Goal: Share content: Share content

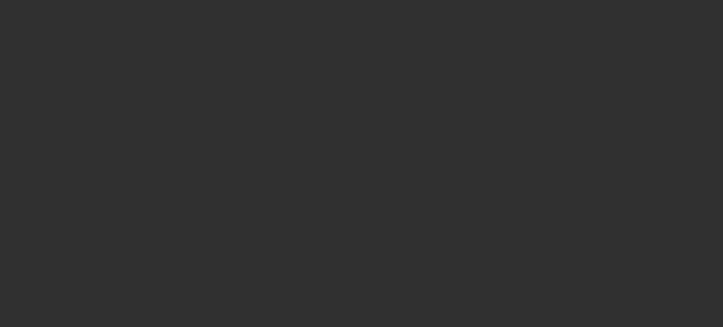
select select "10"
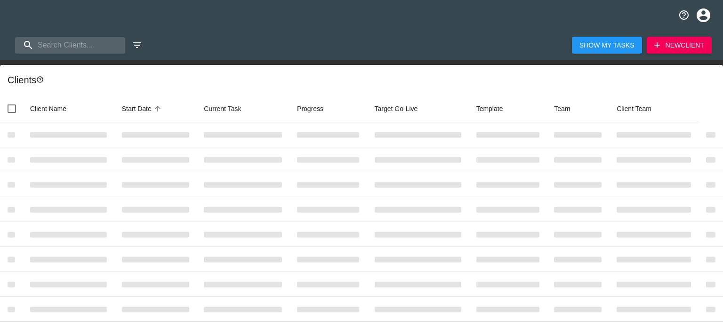
select select "10"
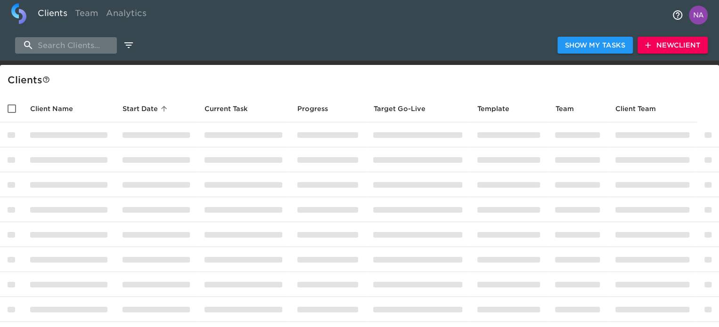
click at [90, 48] on input "search" at bounding box center [66, 45] width 102 height 16
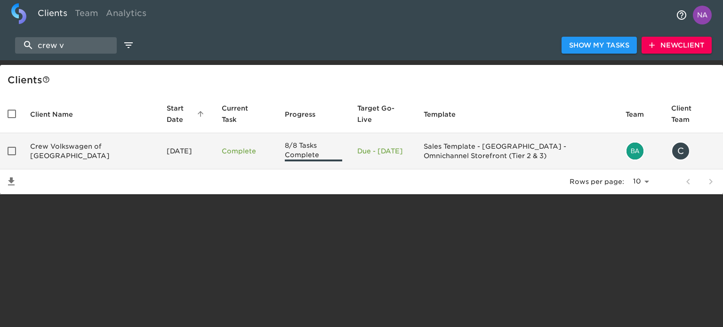
type input "crew v"
click at [75, 156] on td "Crew Volkswagen of Plainville" at bounding box center [91, 151] width 137 height 36
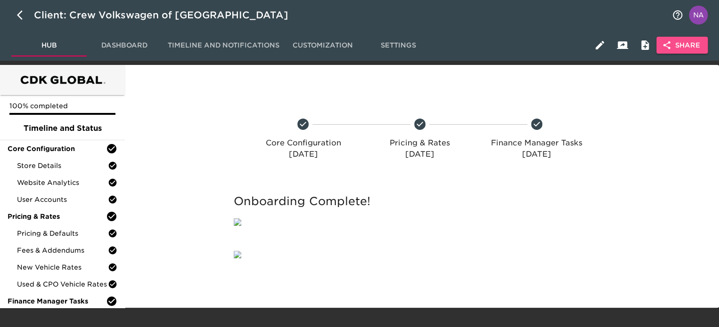
click at [690, 45] on span "Share" at bounding box center [682, 46] width 36 height 12
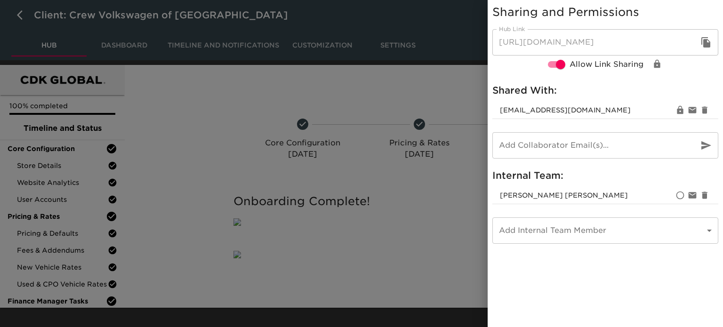
click at [200, 117] on div at bounding box center [361, 163] width 723 height 327
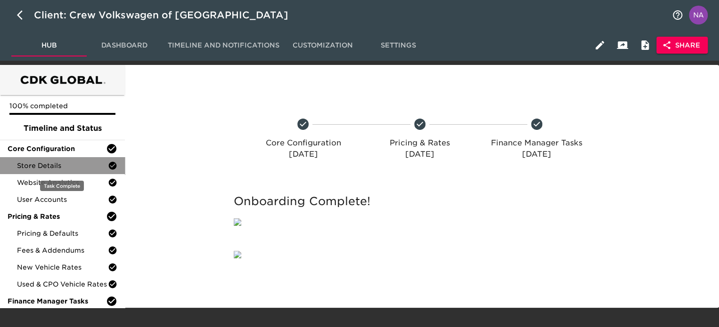
click at [96, 165] on span "Store Details" at bounding box center [62, 165] width 91 height 9
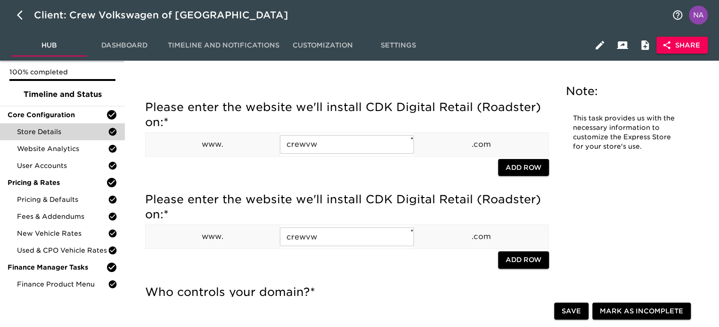
scroll to position [34, 0]
click at [17, 18] on icon "button" at bounding box center [22, 14] width 11 height 11
select select "10"
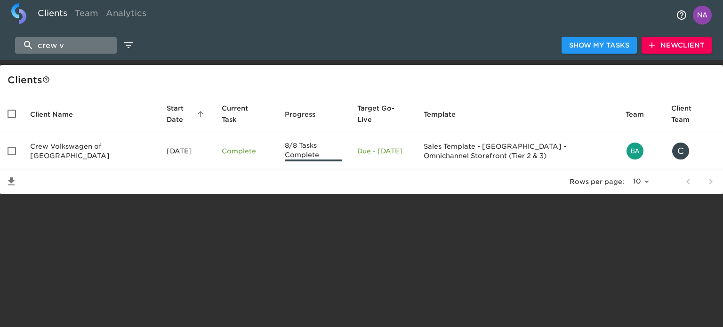
click at [54, 40] on input "crew v" at bounding box center [66, 45] width 102 height 16
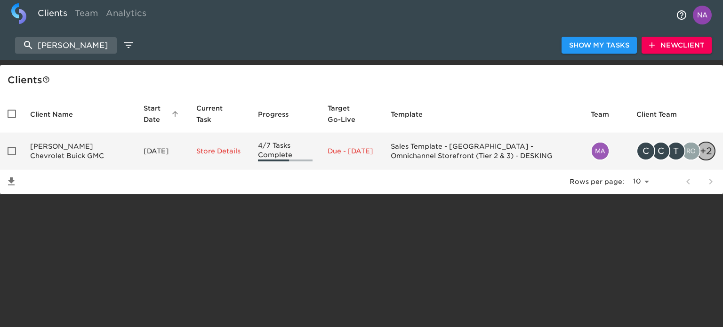
type input "spurr"
click at [82, 162] on td "Spurr Chevrolet Buick GMC" at bounding box center [79, 151] width 113 height 36
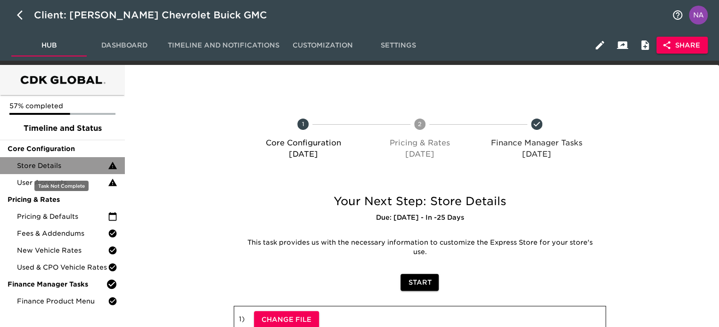
click at [54, 163] on span "Store Details" at bounding box center [62, 165] width 91 height 9
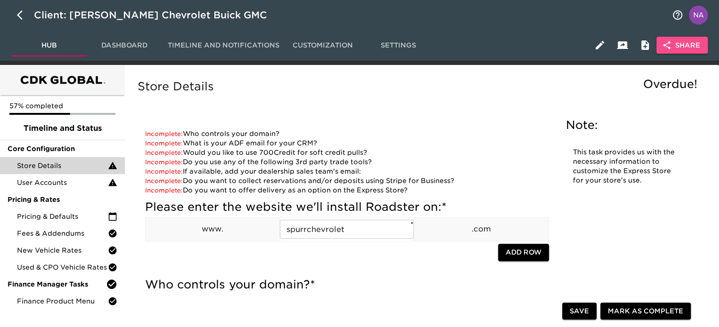
click at [675, 43] on span "Share" at bounding box center [682, 46] width 36 height 12
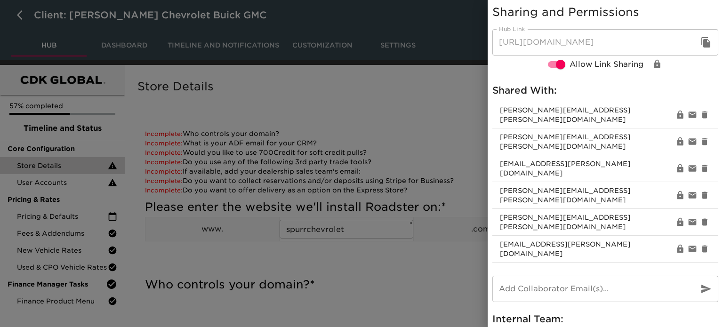
click at [283, 177] on div at bounding box center [361, 163] width 723 height 327
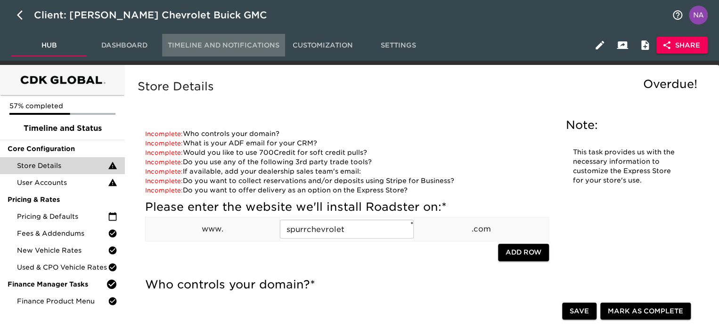
click at [213, 46] on span "Timeline and Notifications" at bounding box center [224, 46] width 112 height 12
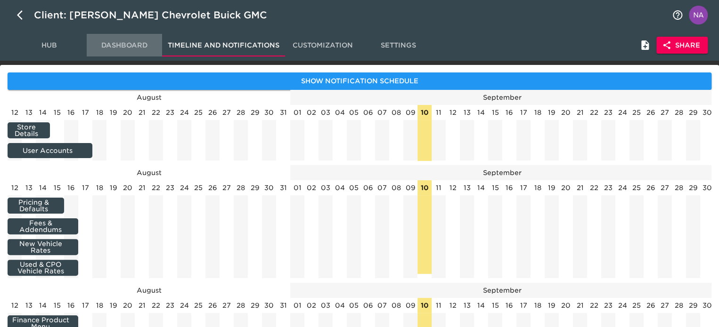
click at [125, 47] on span "Dashboard" at bounding box center [124, 46] width 64 height 12
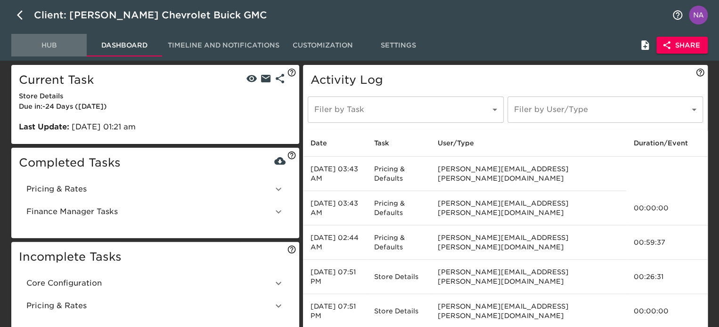
click at [42, 49] on span "Hub" at bounding box center [49, 46] width 64 height 12
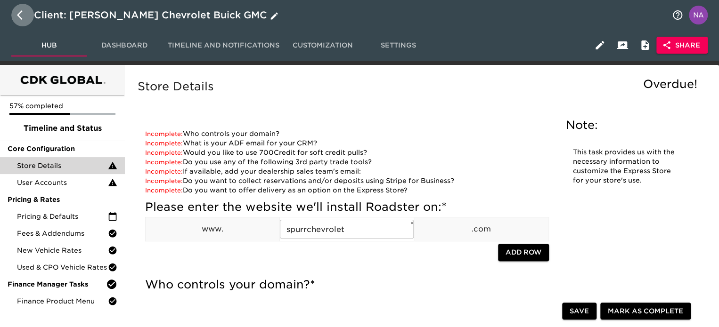
click at [20, 15] on icon "button" at bounding box center [22, 14] width 11 height 11
select select "10"
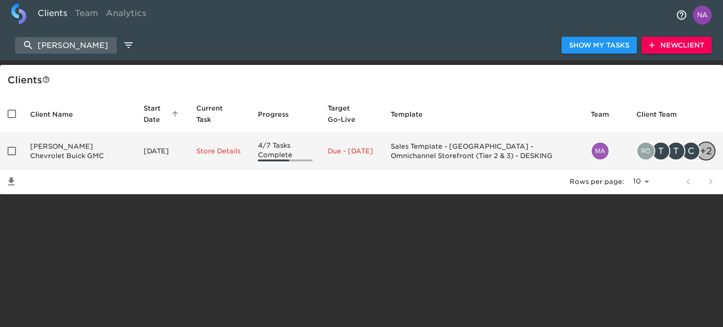
click at [65, 154] on td "Spurr Chevrolet Buick GMC" at bounding box center [79, 151] width 113 height 36
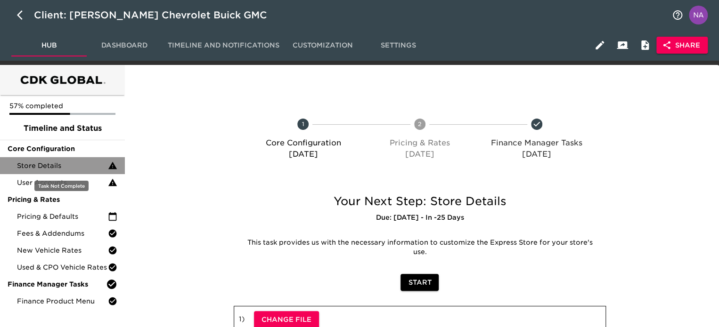
click at [60, 165] on span "Store Details" at bounding box center [62, 165] width 91 height 9
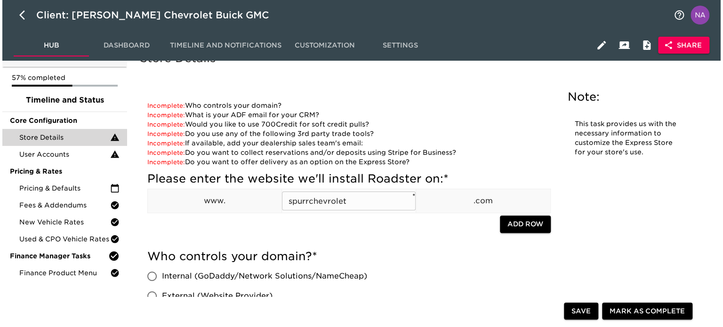
scroll to position [29, 0]
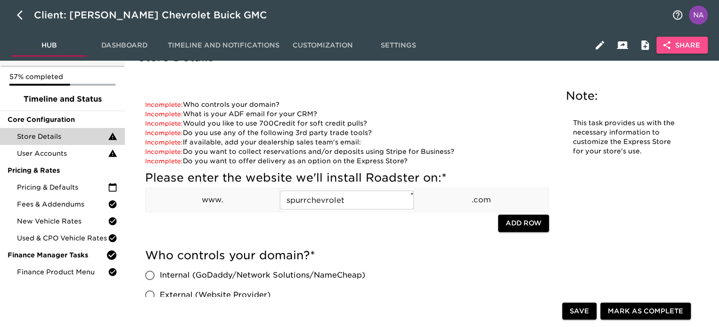
click at [683, 49] on span "Share" at bounding box center [682, 46] width 36 height 12
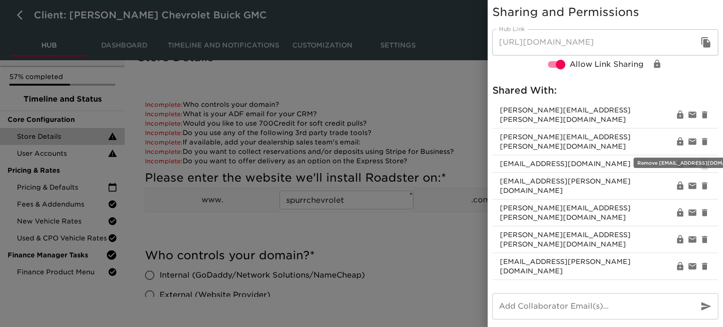
click at [702, 161] on icon "button" at bounding box center [705, 164] width 6 height 7
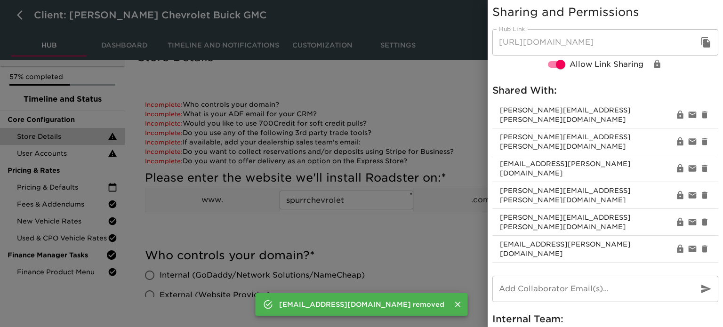
click at [266, 218] on div at bounding box center [361, 163] width 723 height 327
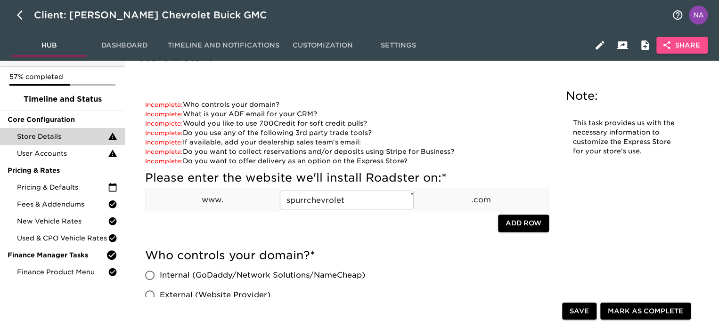
click at [673, 38] on button "Share" at bounding box center [681, 45] width 51 height 17
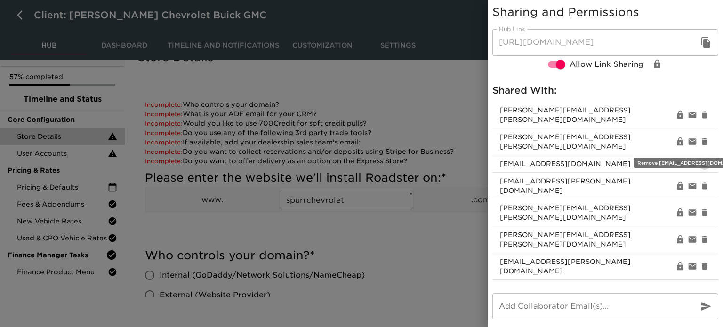
click at [702, 161] on icon "button" at bounding box center [705, 164] width 6 height 7
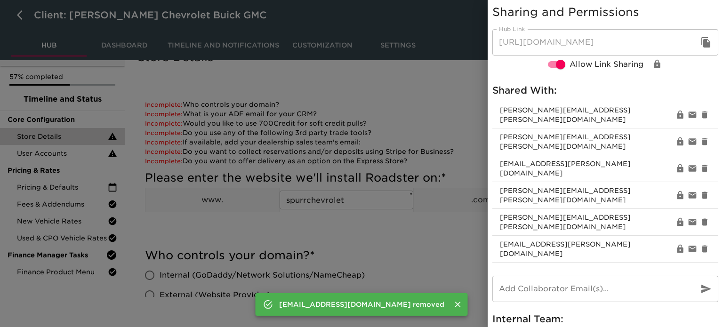
click at [171, 235] on div at bounding box center [361, 163] width 723 height 327
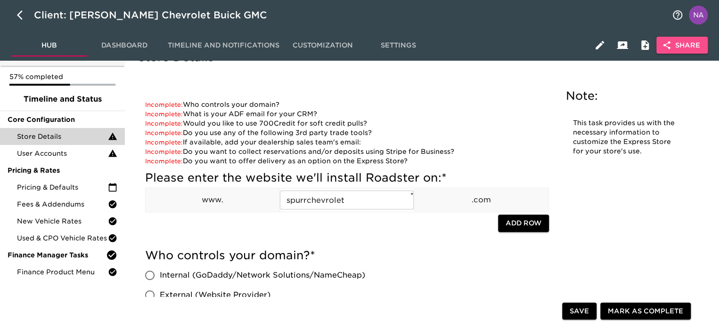
click at [677, 41] on span "Share" at bounding box center [682, 46] width 36 height 12
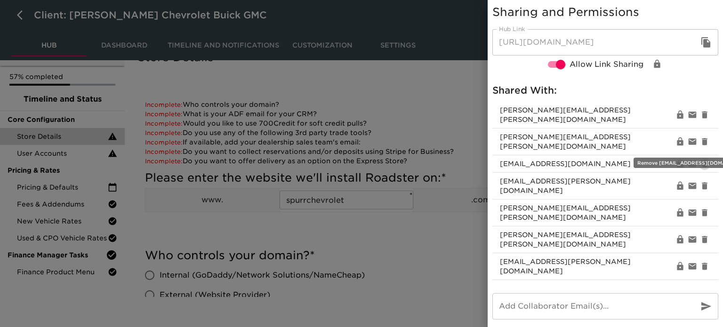
click at [702, 161] on icon "button" at bounding box center [705, 164] width 6 height 7
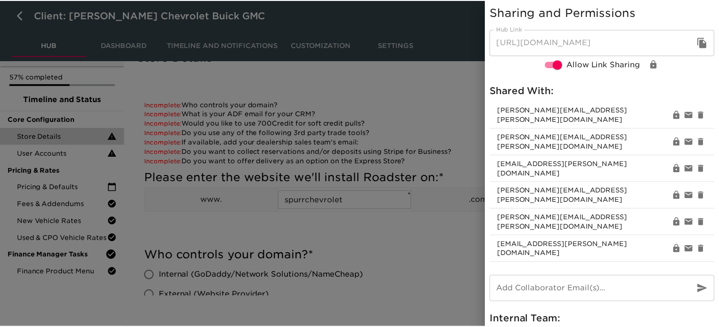
scroll to position [10, 0]
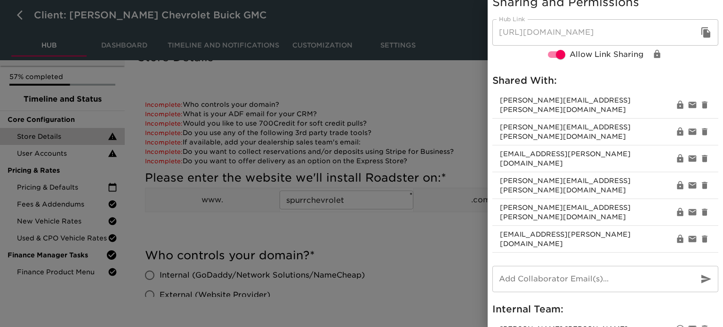
click at [355, 257] on div at bounding box center [361, 163] width 723 height 327
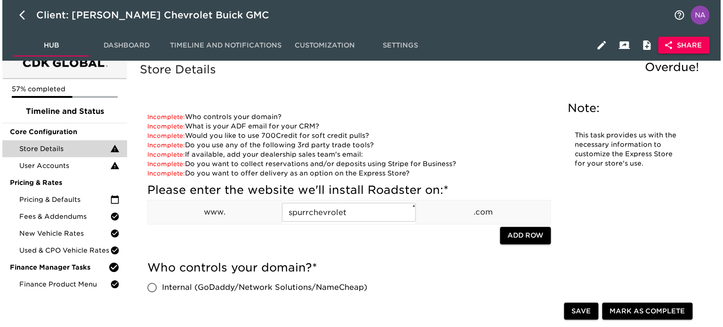
scroll to position [0, 0]
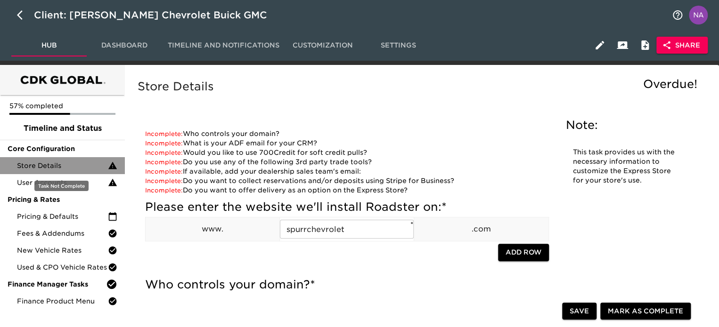
click at [67, 166] on span "Store Details" at bounding box center [62, 165] width 91 height 9
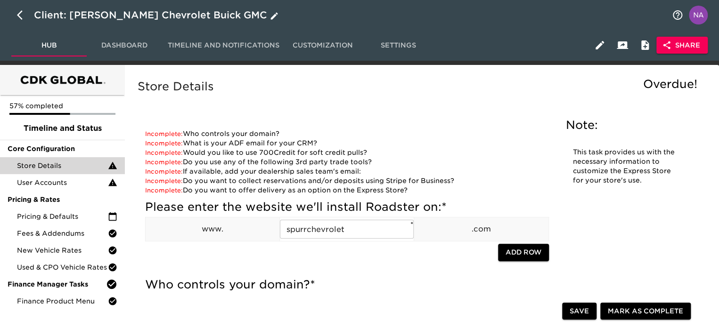
click at [23, 18] on icon "button" at bounding box center [22, 14] width 11 height 11
select select "10"
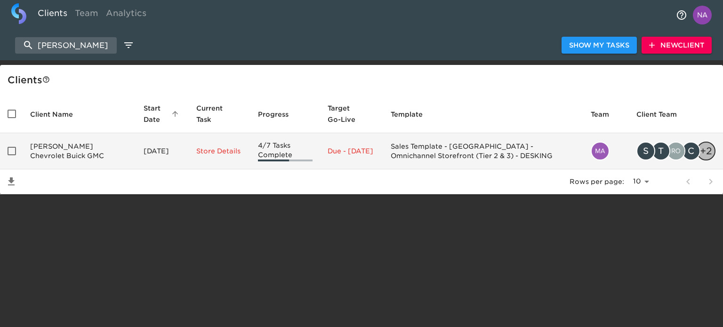
click at [82, 158] on td "Spurr Chevrolet Buick GMC" at bounding box center [79, 151] width 113 height 36
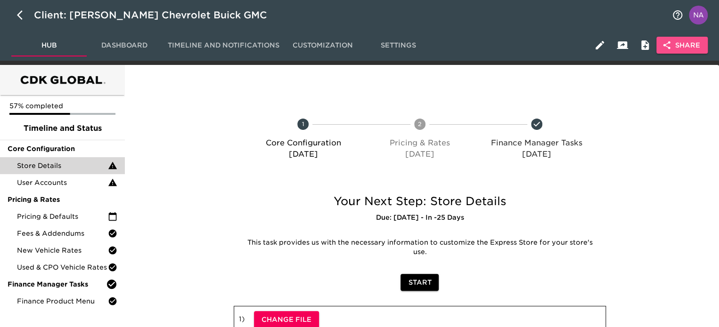
click at [686, 51] on button "Share" at bounding box center [681, 45] width 51 height 17
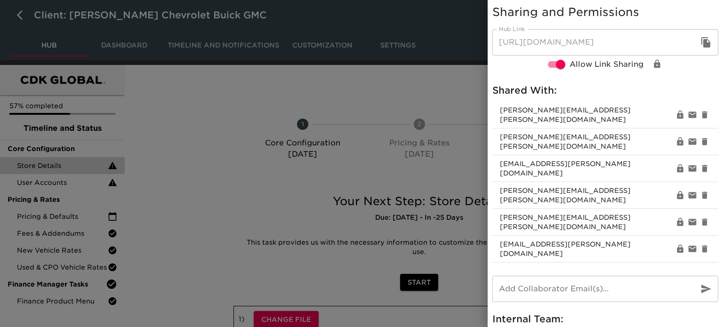
click at [234, 141] on div at bounding box center [361, 163] width 723 height 327
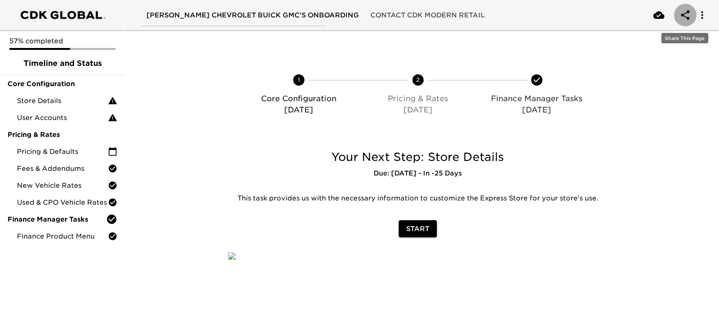
click at [684, 14] on icon "account of current user" at bounding box center [684, 14] width 11 height 11
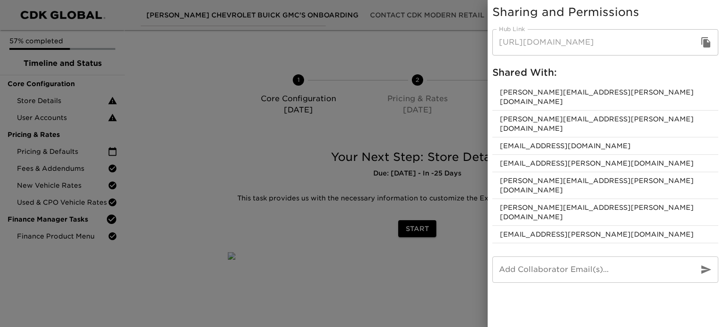
click at [261, 190] on div at bounding box center [361, 163] width 723 height 327
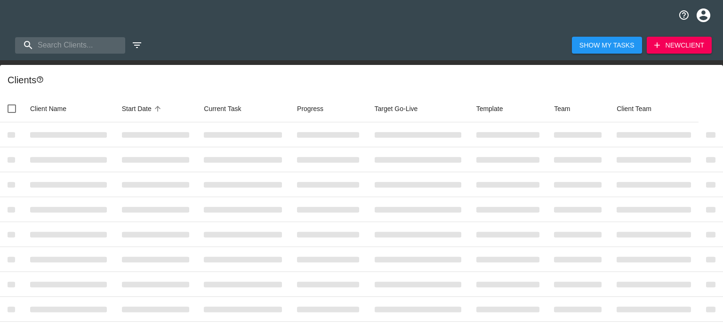
select select "10"
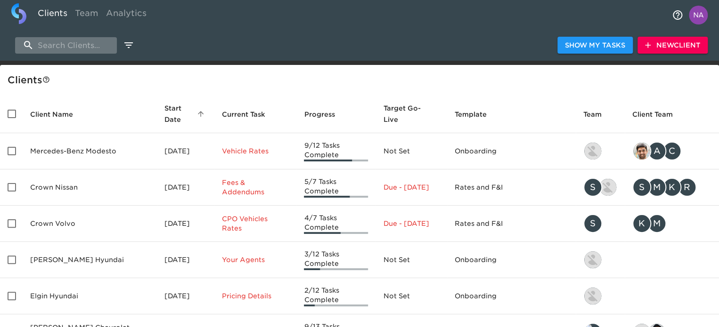
click at [58, 41] on input "search" at bounding box center [66, 45] width 102 height 16
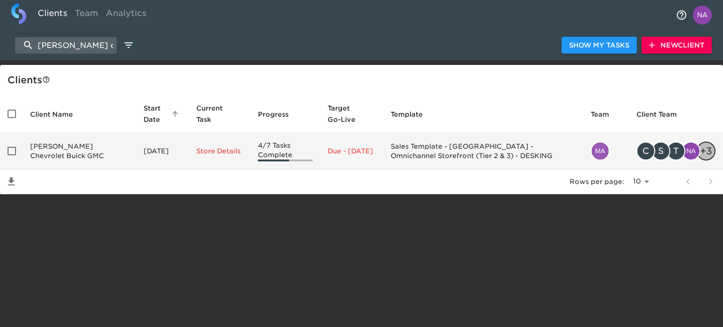
type input "spurr c"
click at [59, 162] on td "Spurr Chevrolet Buick GMC" at bounding box center [79, 151] width 113 height 36
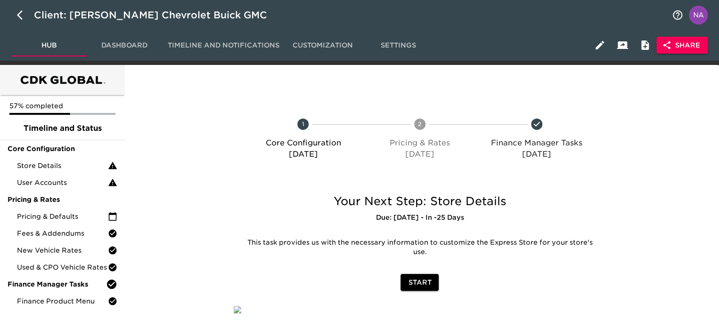
click at [683, 49] on span "Share" at bounding box center [682, 46] width 36 height 12
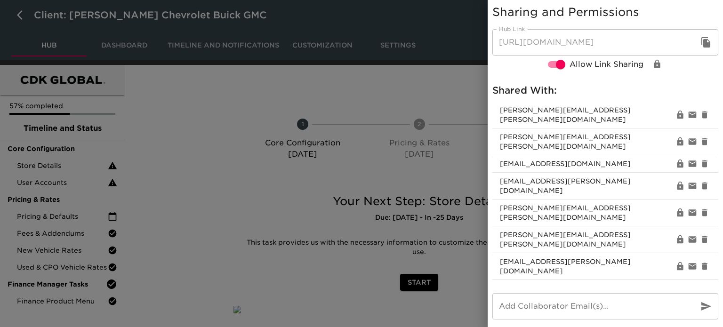
scroll to position [27, 0]
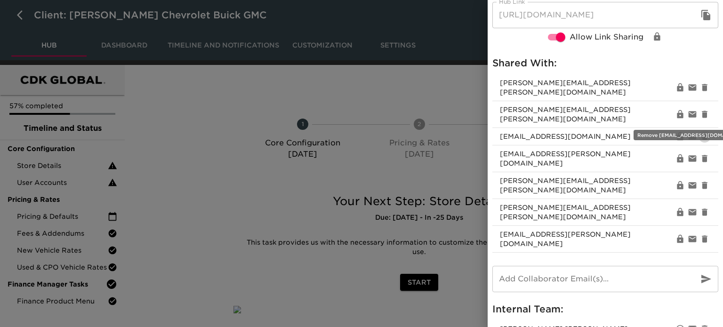
click at [702, 133] on icon "button" at bounding box center [705, 136] width 6 height 7
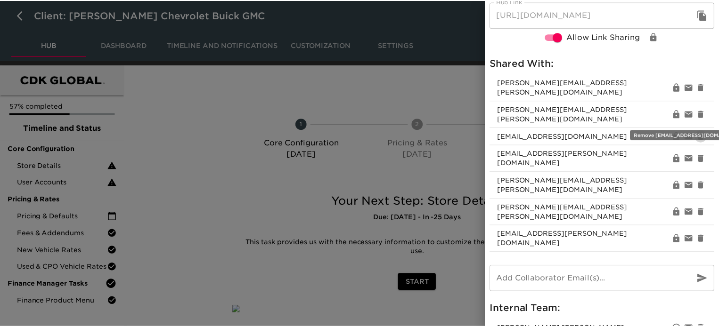
scroll to position [10, 0]
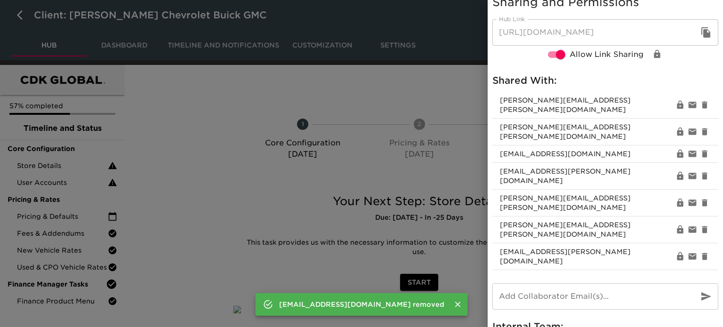
click at [178, 171] on div at bounding box center [361, 163] width 723 height 327
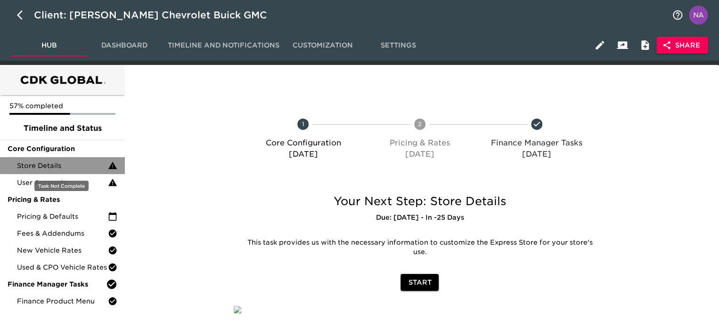
click at [63, 163] on span "Store Details" at bounding box center [62, 165] width 91 height 9
